Goal: Navigation & Orientation: Understand site structure

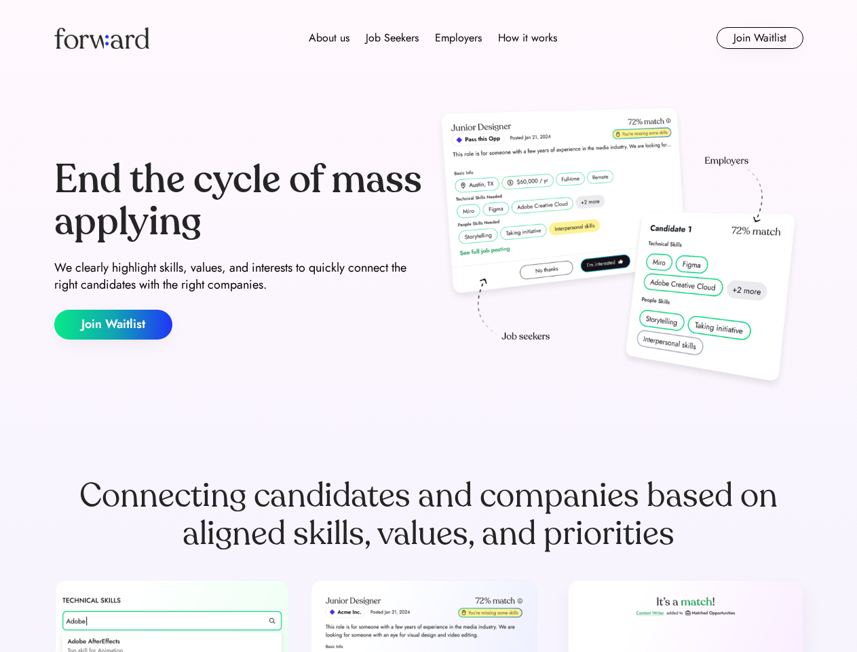
click at [428, 326] on div "End the cycle of mass applying We clearly highlight skills, values, and interes…" at bounding box center [428, 249] width 749 height 292
click at [429, 38] on div "About us Job Seekers Employers How it works" at bounding box center [433, 38] width 535 height 16
click at [102, 38] on img at bounding box center [101, 38] width 95 height 22
click at [433, 38] on div "About us Job Seekers Employers How it works" at bounding box center [433, 38] width 535 height 16
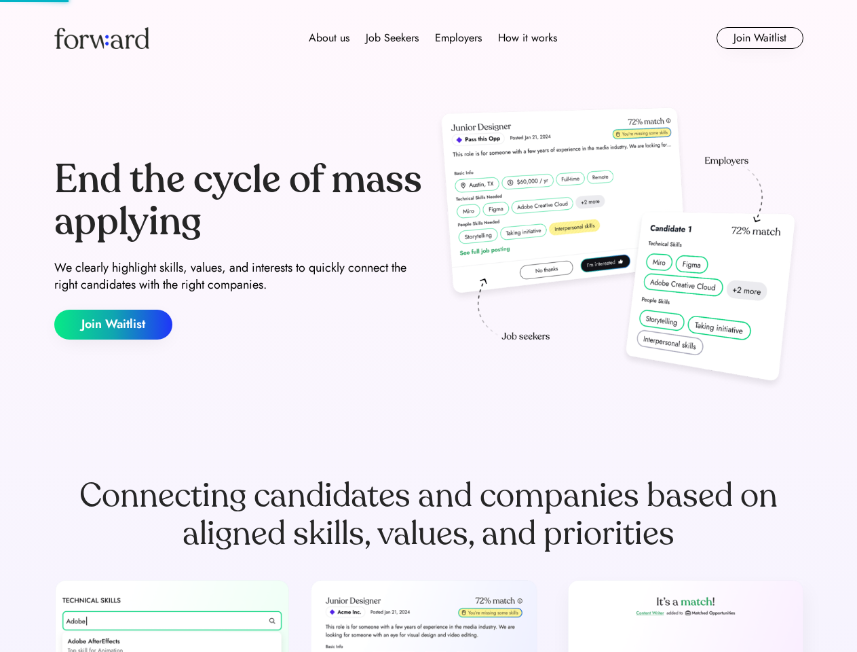
click at [329, 38] on div "About us" at bounding box center [329, 38] width 41 height 16
click at [392, 38] on div "Job Seekers" at bounding box center [392, 38] width 53 height 16
click at [458, 38] on div "Employers" at bounding box center [458, 38] width 47 height 16
click at [527, 38] on div "How it works" at bounding box center [527, 38] width 59 height 16
click at [760, 38] on button "Join Waitlist" at bounding box center [760, 38] width 87 height 22
